Goal: Navigation & Orientation: Find specific page/section

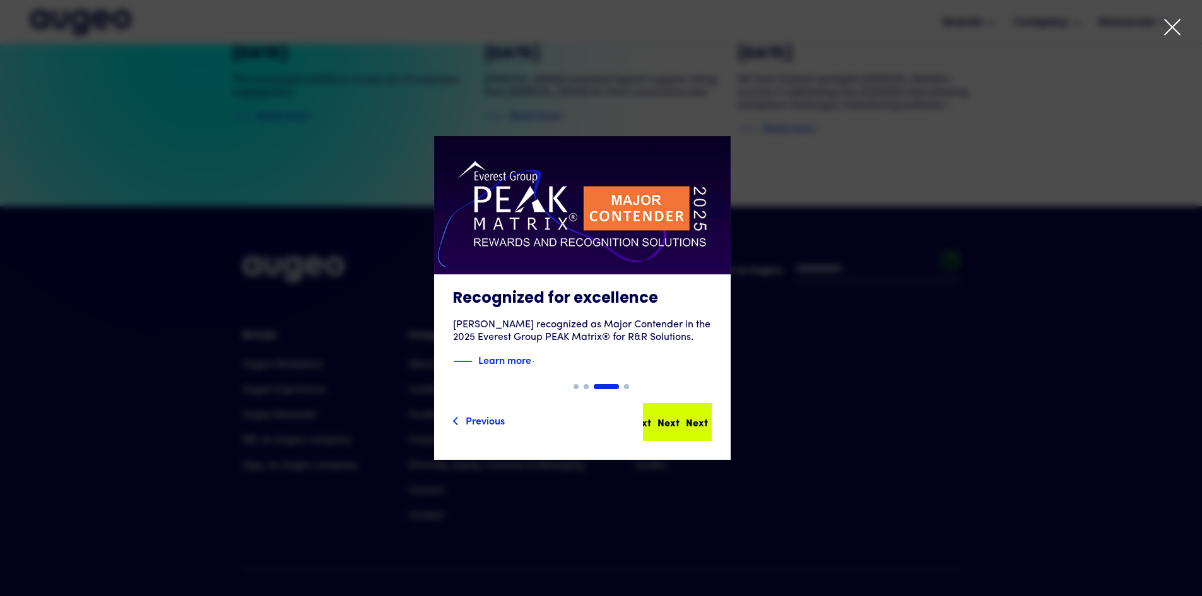
click at [698, 422] on div "Next Next Next Next" at bounding box center [683, 421] width 114 height 15
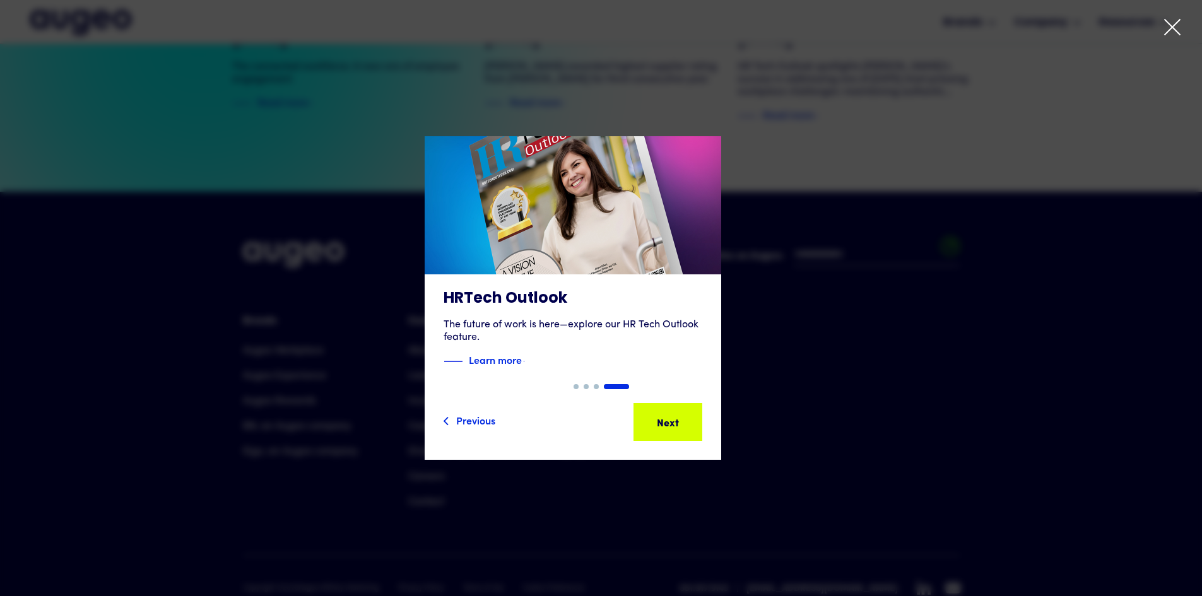
click at [698, 422] on div "Previous Next Next Next Next Next" at bounding box center [572, 422] width 259 height 38
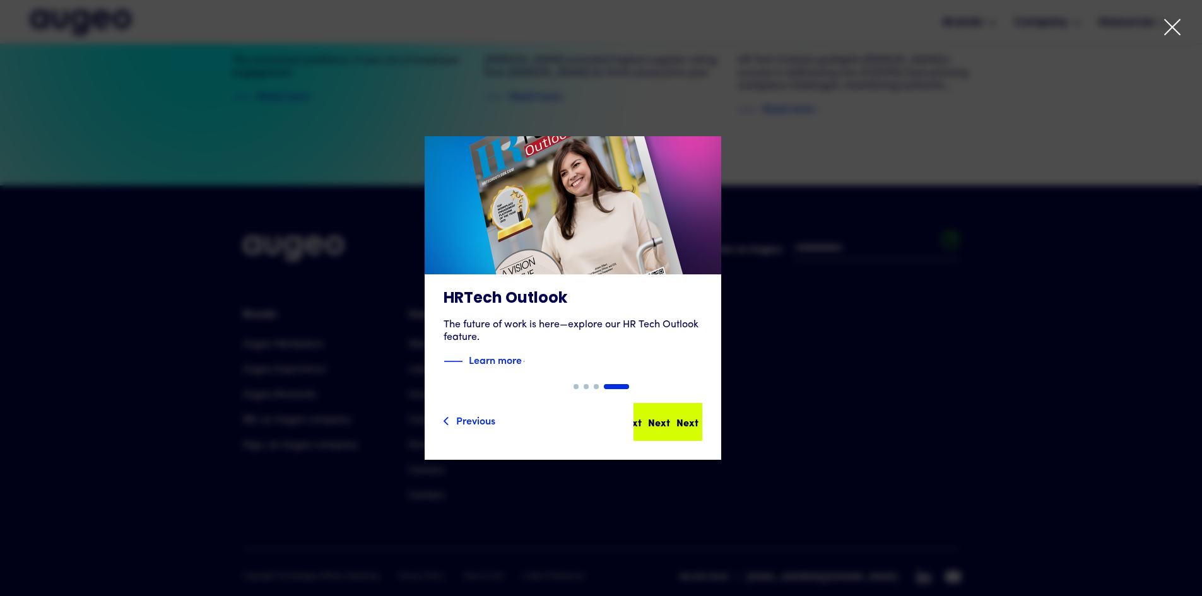
click at [692, 428] on div "Next" at bounding box center [687, 421] width 22 height 15
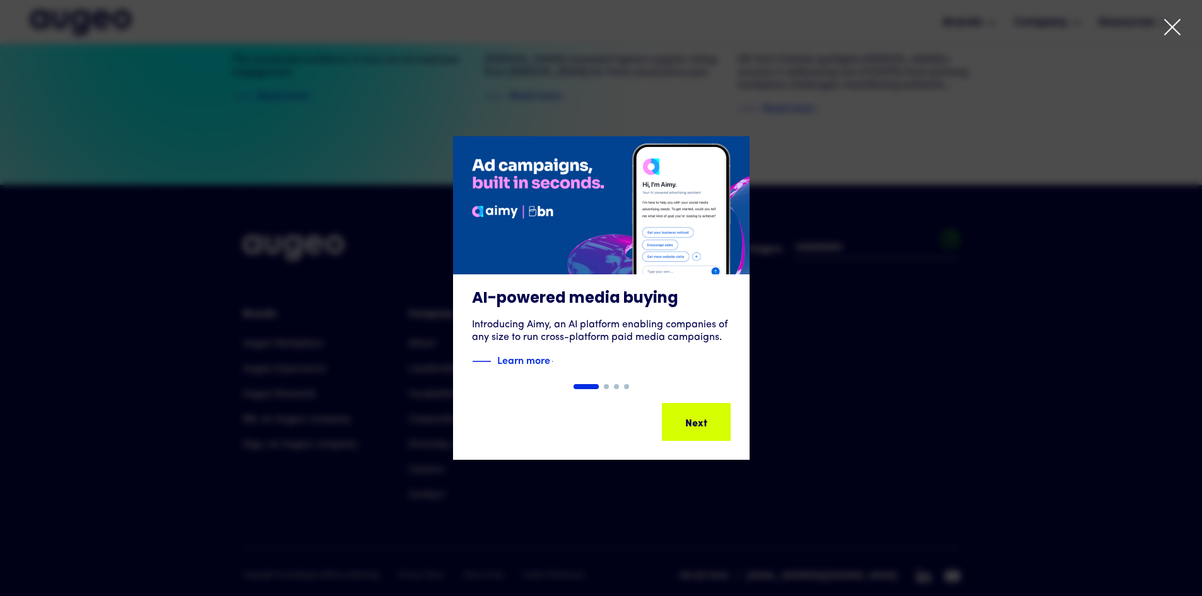
click at [692, 428] on div "AI-powered media buying Introducing Aimy, an AI platform enabling companies of …" at bounding box center [601, 298] width 1202 height 324
click at [692, 428] on div "Next Next Next Next" at bounding box center [697, 421] width 114 height 15
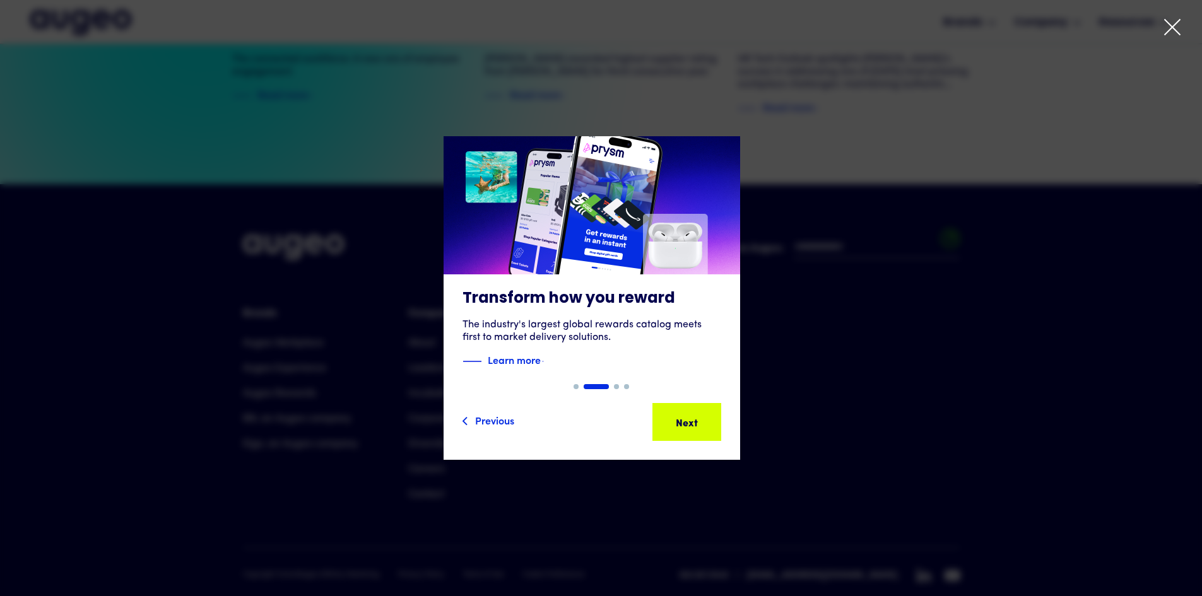
drag, startPoint x: 1131, startPoint y: 172, endPoint x: 1134, endPoint y: 136, distance: 36.7
click at [1131, 172] on div "2 of 4" at bounding box center [592, 298] width 1202 height 324
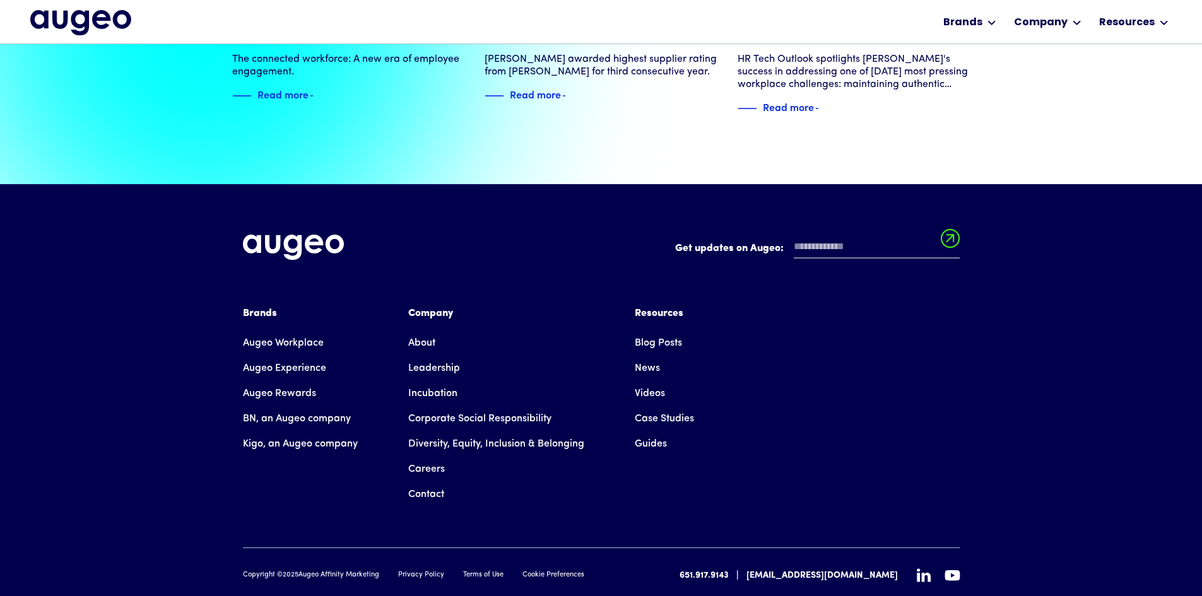
click at [647, 431] on link "Guides" at bounding box center [651, 443] width 32 height 25
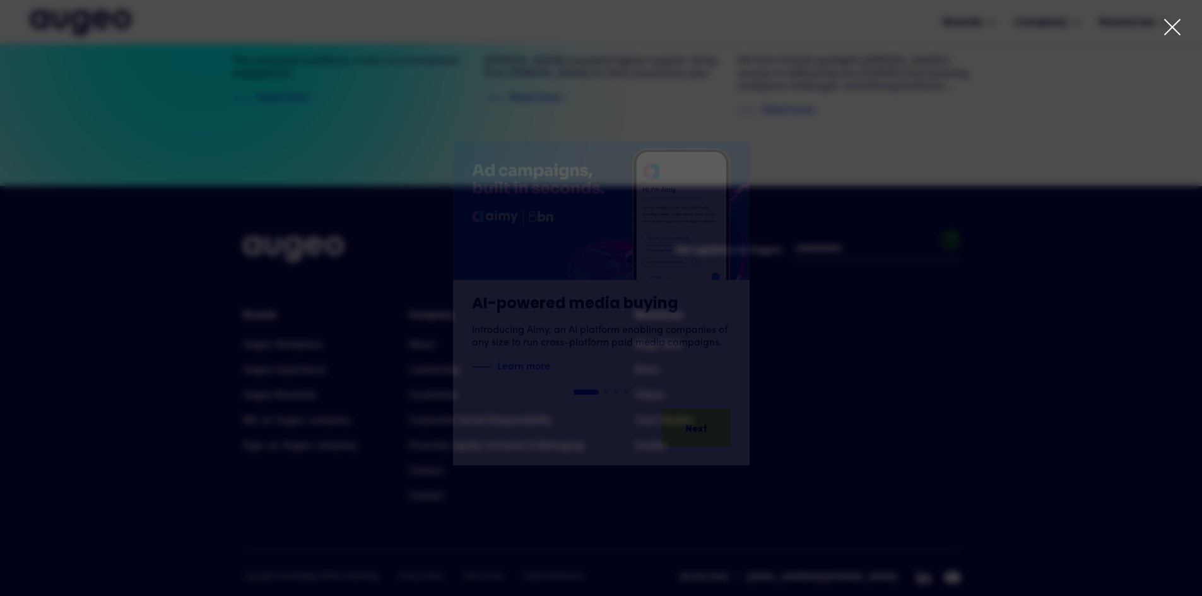
click at [1170, 26] on icon at bounding box center [1171, 27] width 15 height 15
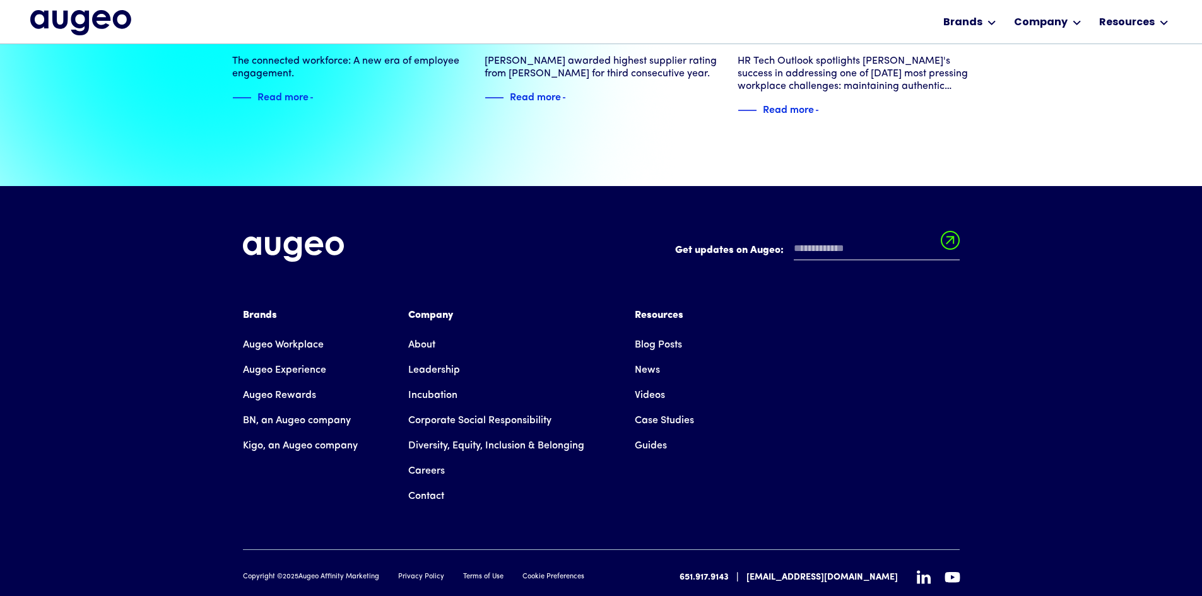
click at [419, 459] on link "Careers" at bounding box center [426, 471] width 37 height 25
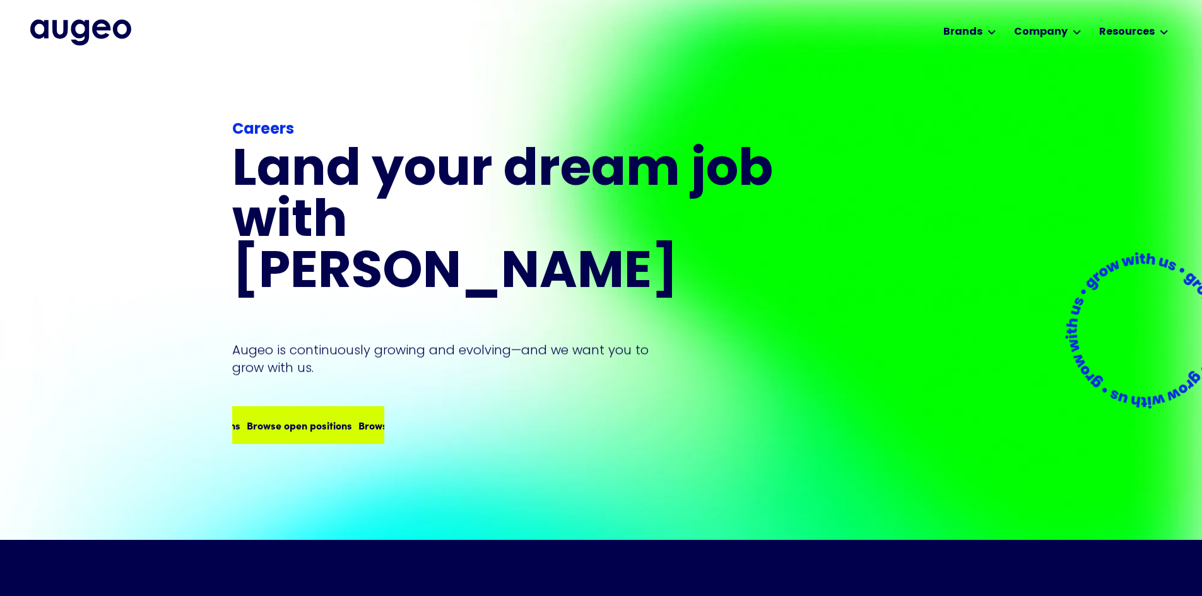
click at [328, 418] on div "Browse open positions Browse open positions Browse open positions Browse open p…" at bounding box center [282, 425] width 447 height 15
